Goal: Task Accomplishment & Management: Manage account settings

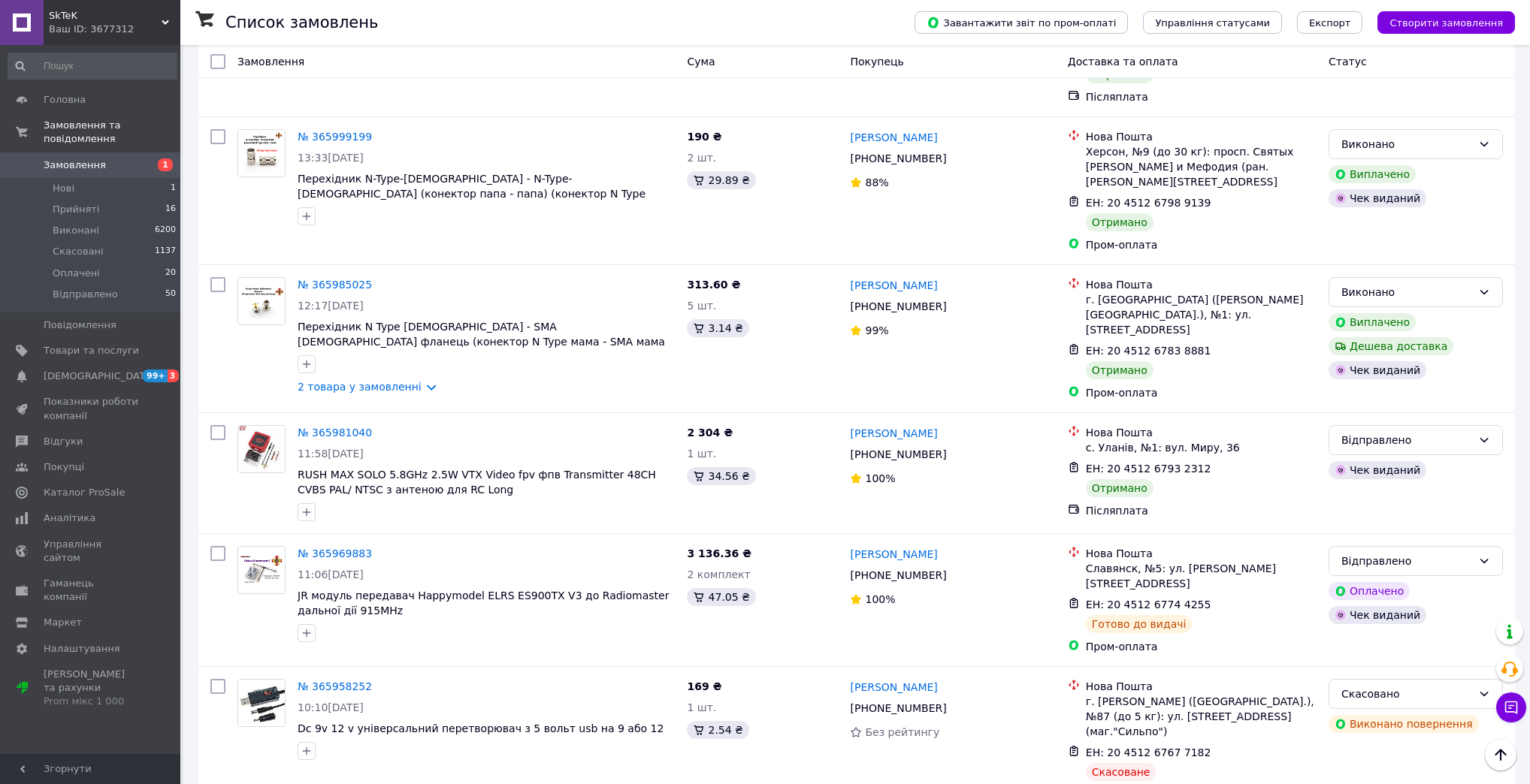
scroll to position [7517, 0]
drag, startPoint x: 96, startPoint y: 156, endPoint x: 103, endPoint y: 0, distance: 156.2
click at [96, 159] on span "Замовлення" at bounding box center [74, 165] width 62 height 14
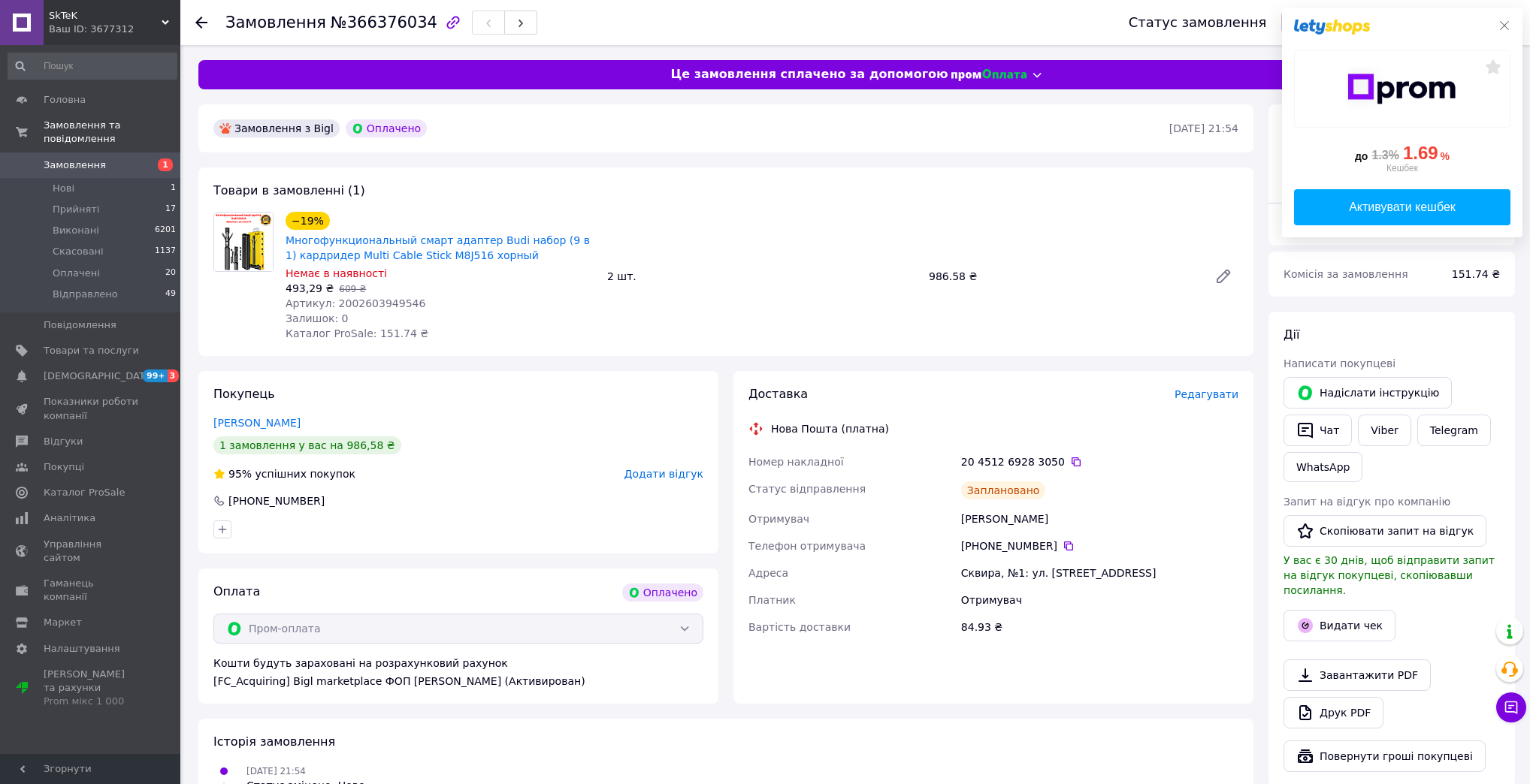
click at [1508, 30] on icon at bounding box center [1504, 25] width 12 height 12
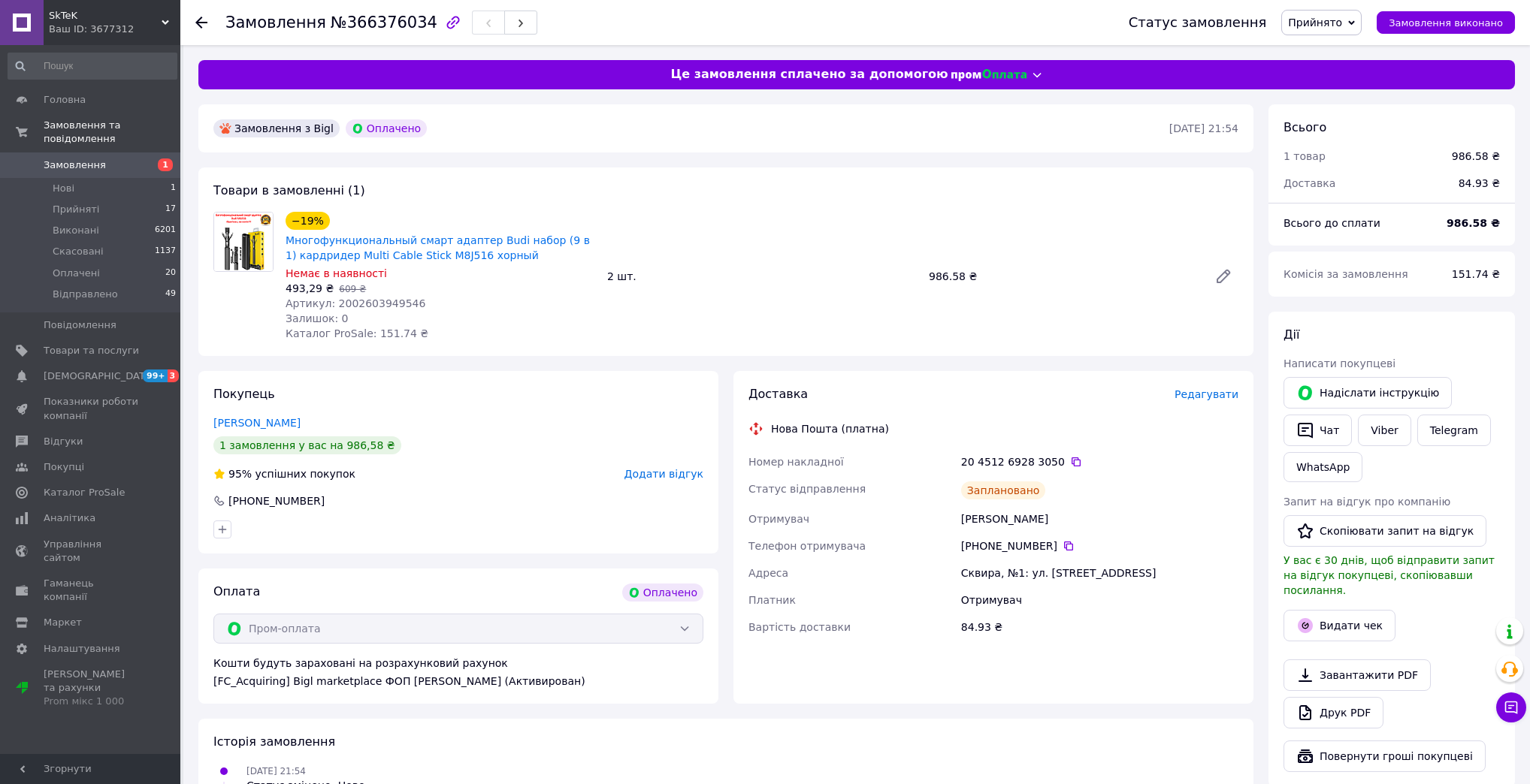
click at [103, 159] on span "Замовлення" at bounding box center [91, 165] width 95 height 14
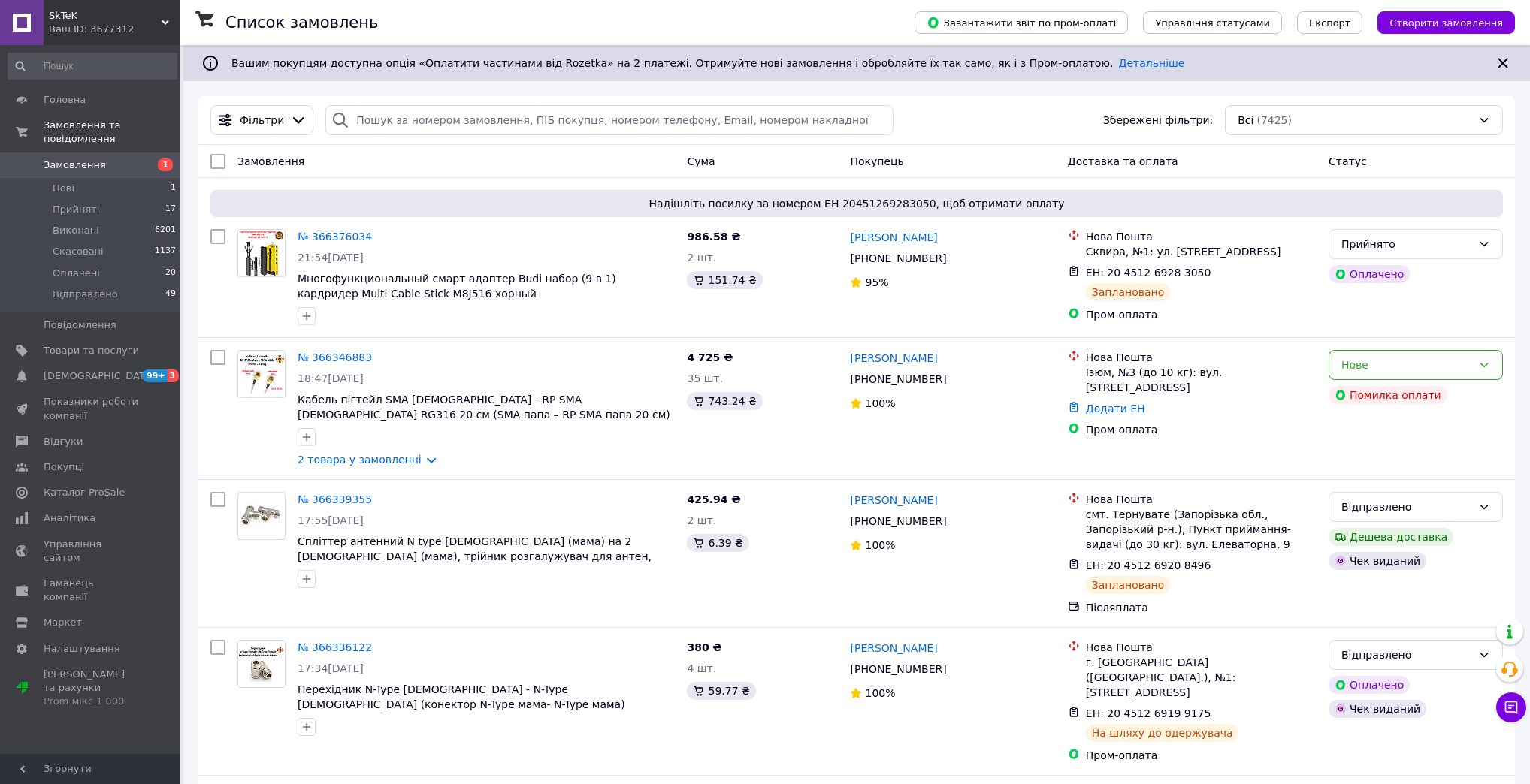
drag, startPoint x: 111, startPoint y: 147, endPoint x: 123, endPoint y: 147, distance: 12.0
click at [111, 159] on span "Замовлення" at bounding box center [91, 165] width 95 height 14
